Goal: Task Accomplishment & Management: Use online tool/utility

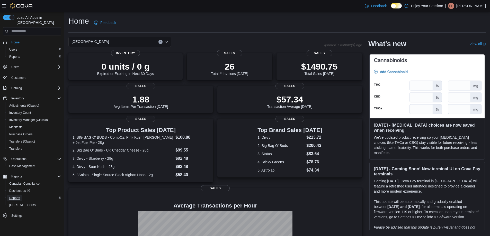
click at [15, 196] on span "Reports" at bounding box center [14, 198] width 11 height 4
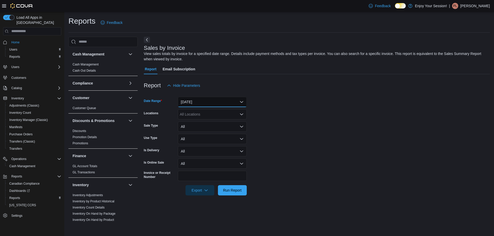
click at [230, 102] on button "[DATE]" at bounding box center [212, 102] width 69 height 10
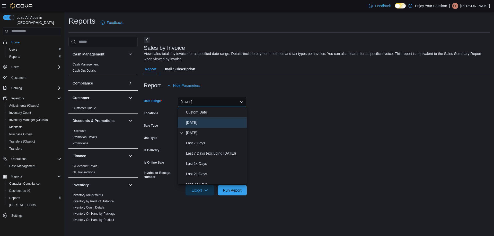
click at [193, 124] on span "Today" at bounding box center [215, 123] width 59 height 6
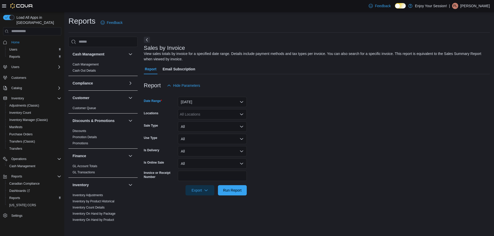
click at [213, 117] on div "All Locations" at bounding box center [212, 114] width 69 height 10
type input "***"
click at [229, 124] on div "Wasaga Beach" at bounding box center [212, 123] width 63 height 5
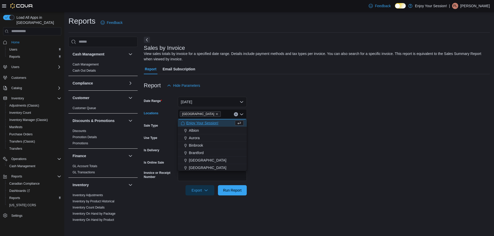
click at [264, 193] on form "Date Range Today Locations Wasaga Beach Combo box. Selected. Wasaga Beach. Pres…" at bounding box center [317, 143] width 346 height 105
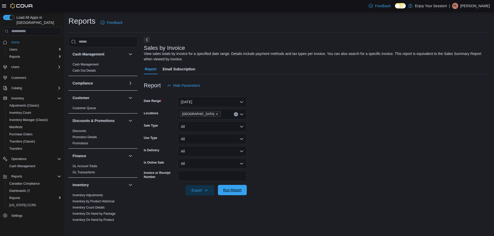
click at [231, 192] on span "Run Report" at bounding box center [232, 190] width 19 height 5
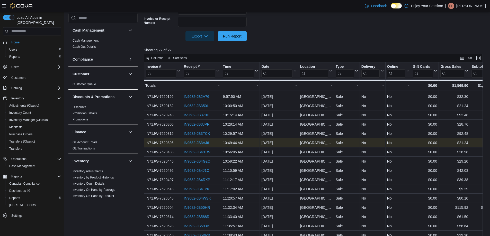
scroll to position [51, 0]
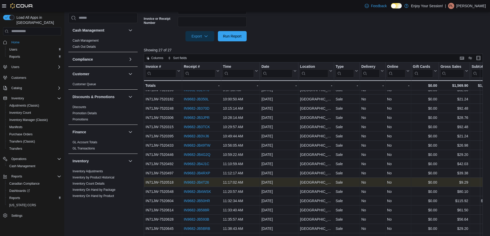
click at [208, 181] on link "IN9682-JB4T26" at bounding box center [196, 183] width 25 height 4
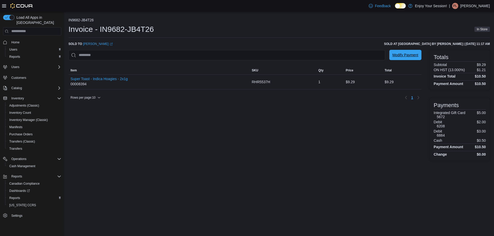
click at [412, 52] on span "Modify Payment" at bounding box center [405, 55] width 26 height 10
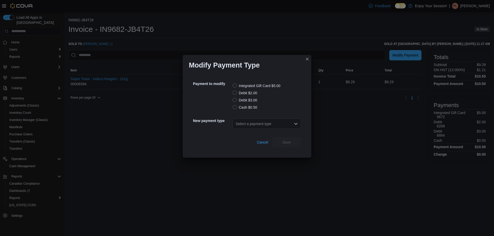
click at [235, 99] on label "Debit $3.00" at bounding box center [245, 100] width 25 height 6
click at [283, 128] on div "Select a payment type" at bounding box center [267, 124] width 68 height 10
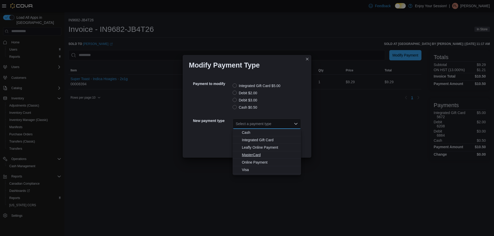
click at [260, 156] on span "MasterCard" at bounding box center [270, 155] width 56 height 5
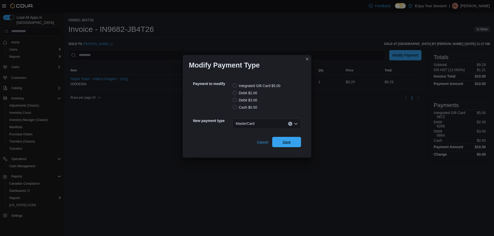
click at [279, 143] on span "Save" at bounding box center [286, 142] width 23 height 10
